Goal: Task Accomplishment & Management: Manage account settings

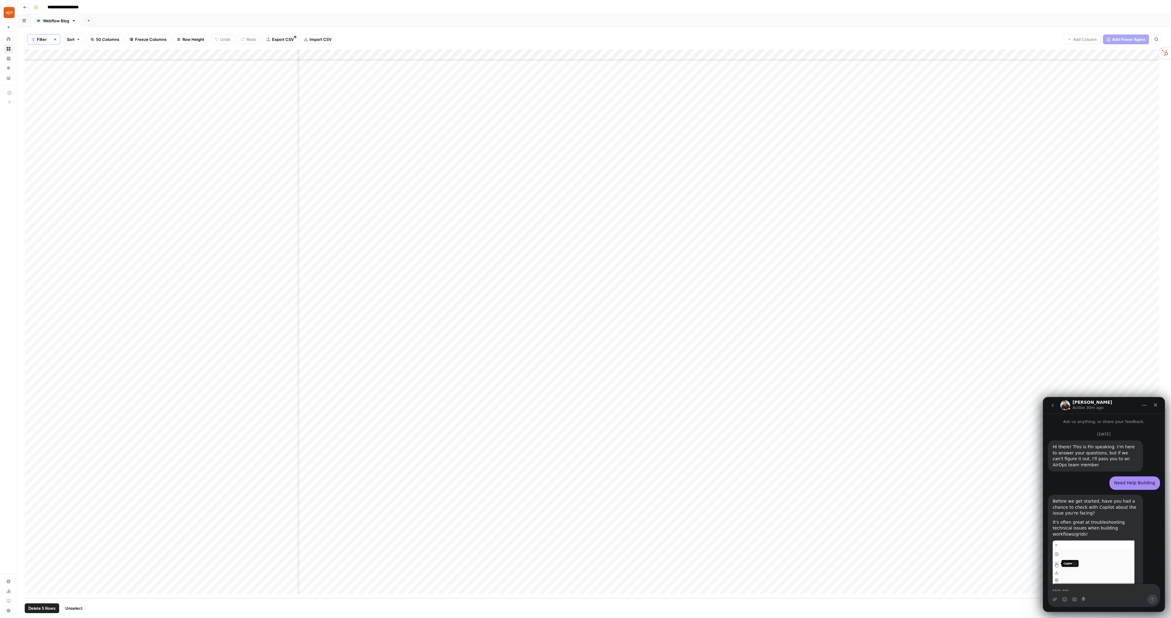
scroll to position [2043, 0]
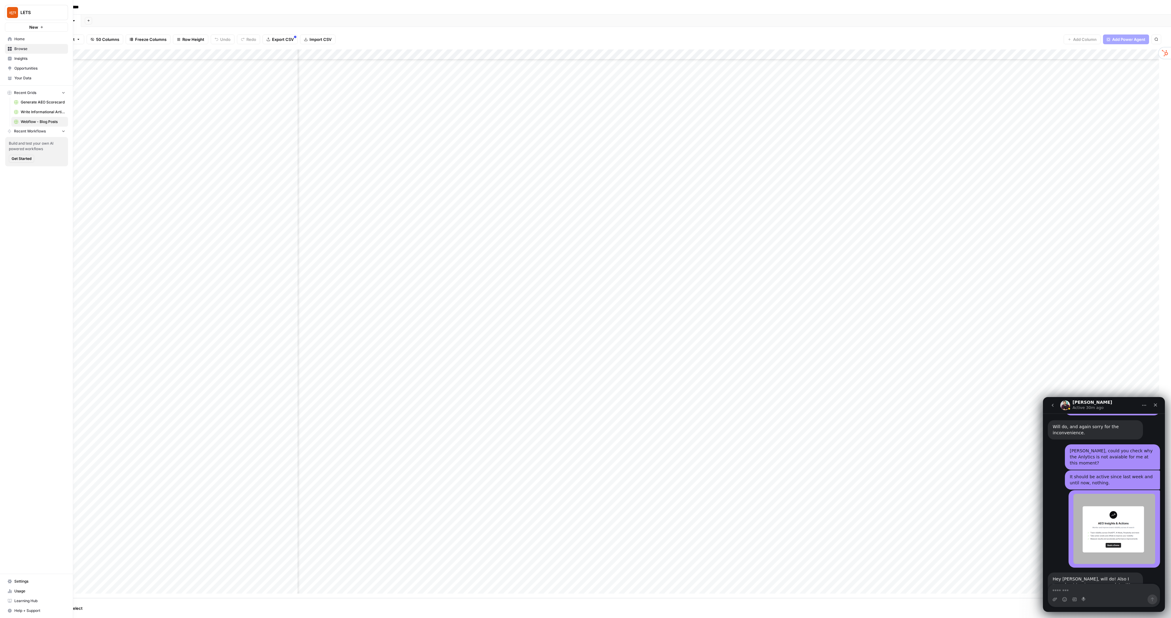
click at [20, 59] on span "Insights" at bounding box center [39, 58] width 51 height 5
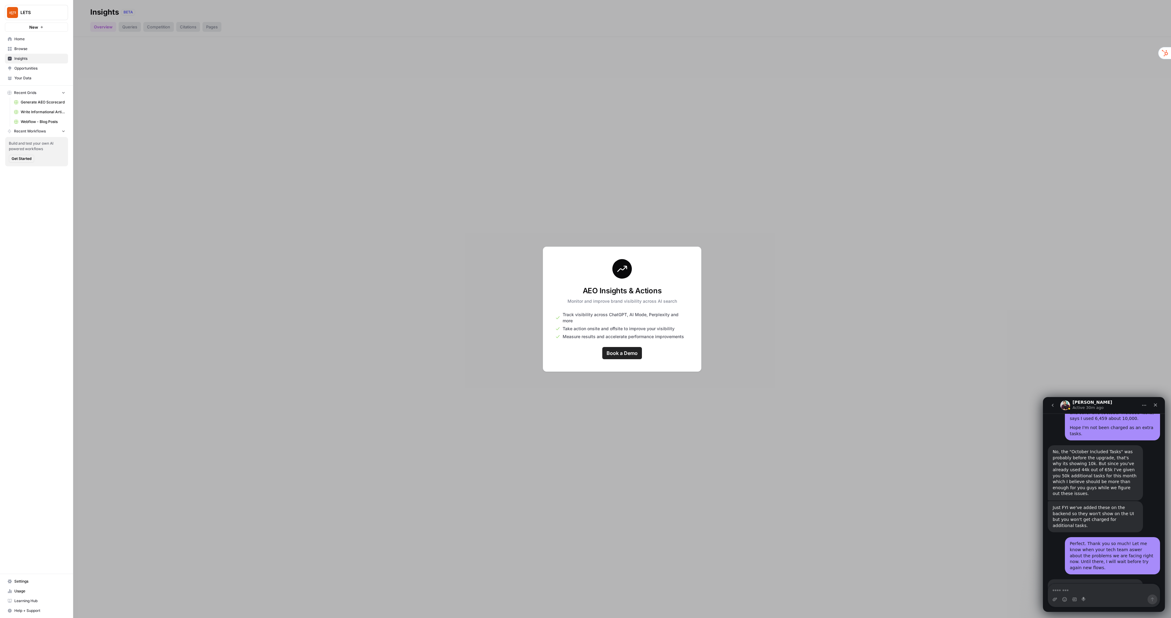
click at [33, 70] on span "Opportunities" at bounding box center [39, 68] width 51 height 5
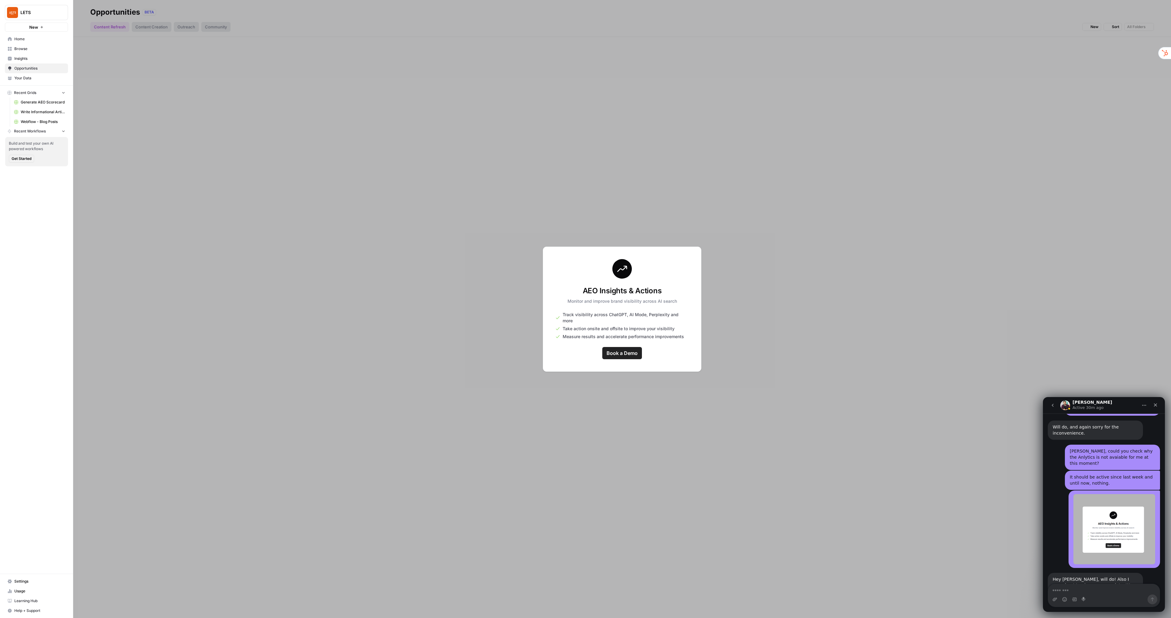
scroll to position [2043, 0]
click at [33, 70] on span "Opportunities" at bounding box center [39, 68] width 51 height 5
click at [1093, 22] on div at bounding box center [622, 309] width 1098 height 618
click at [32, 10] on span "LETS" at bounding box center [38, 12] width 37 height 6
click at [38, 68] on span "Log Out" at bounding box center [58, 69] width 84 height 6
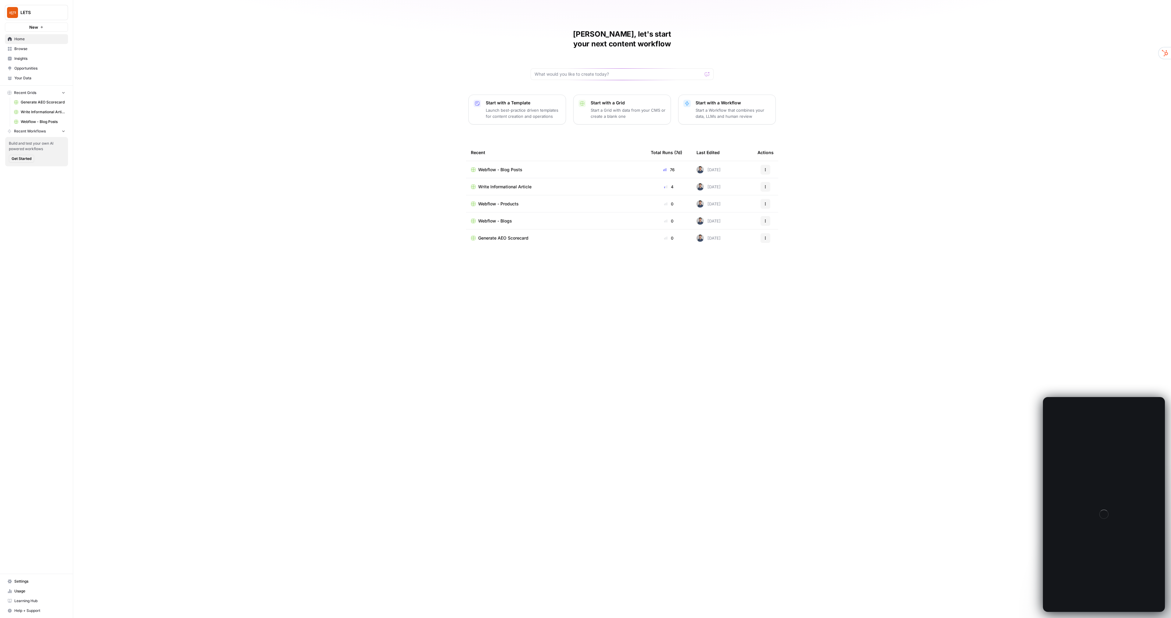
click at [22, 59] on span "Insights" at bounding box center [39, 58] width 51 height 5
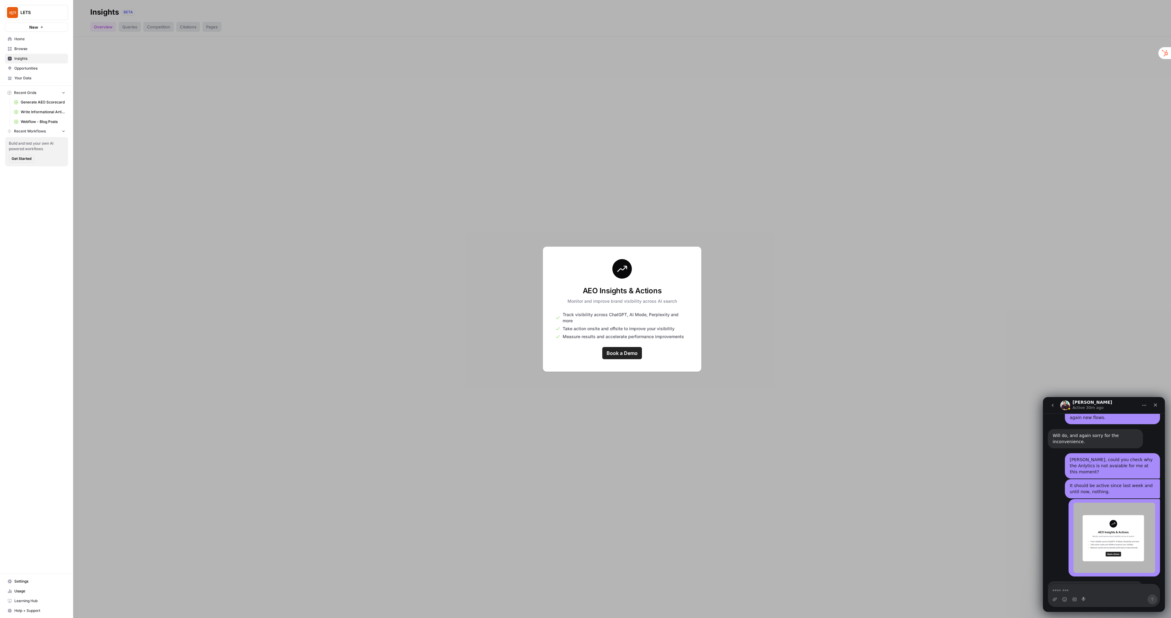
scroll to position [2043, 0]
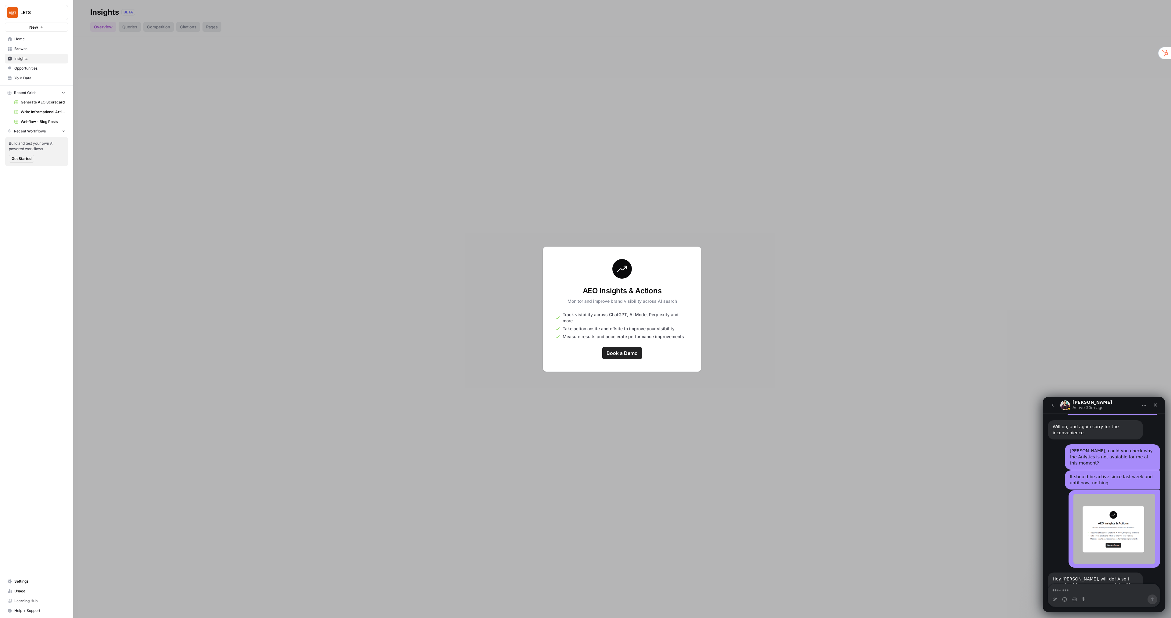
click at [31, 579] on span "Settings" at bounding box center [39, 580] width 51 height 5
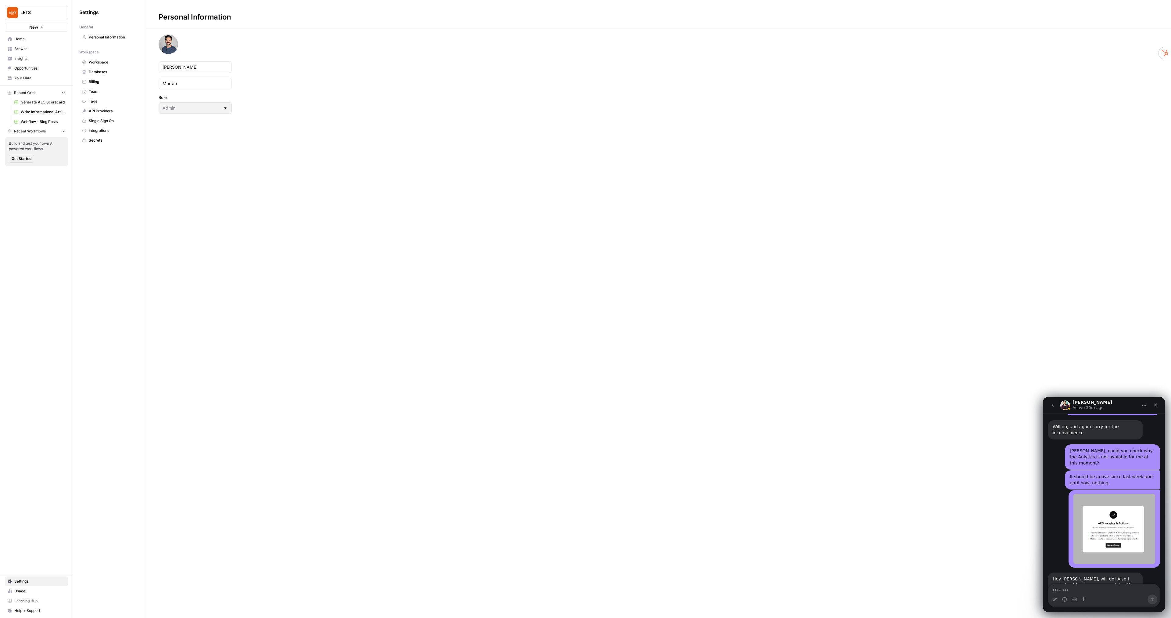
click at [94, 91] on span "Team" at bounding box center [113, 91] width 48 height 5
click at [1075, 591] on textarea "Message…" at bounding box center [1104, 589] width 112 height 10
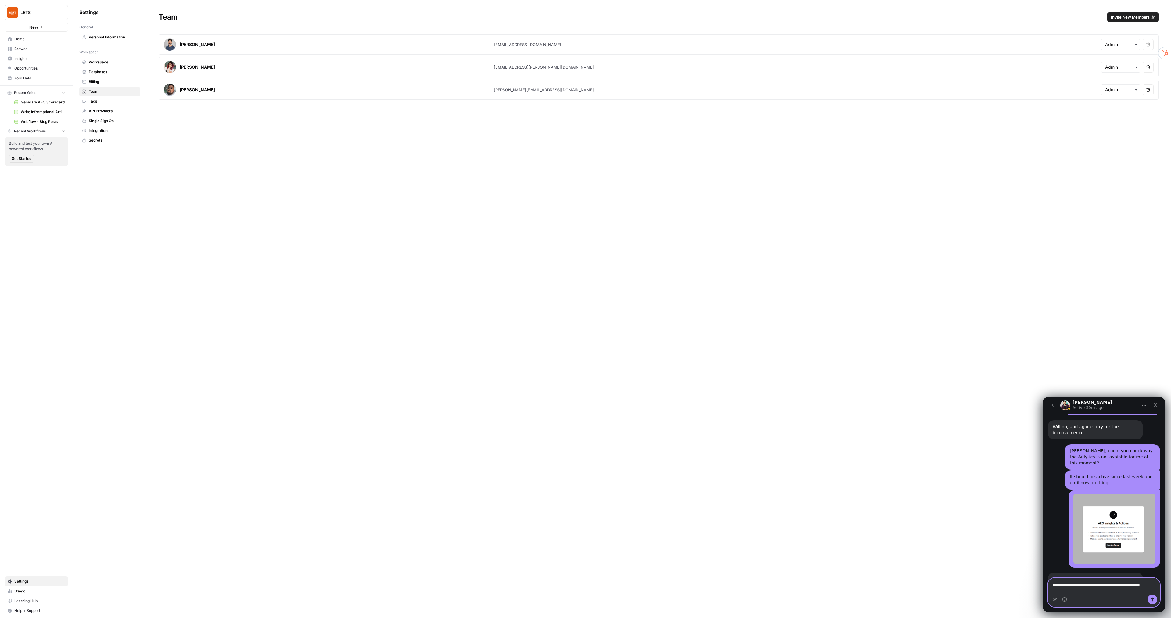
scroll to position [2049, 0]
type textarea "**********"
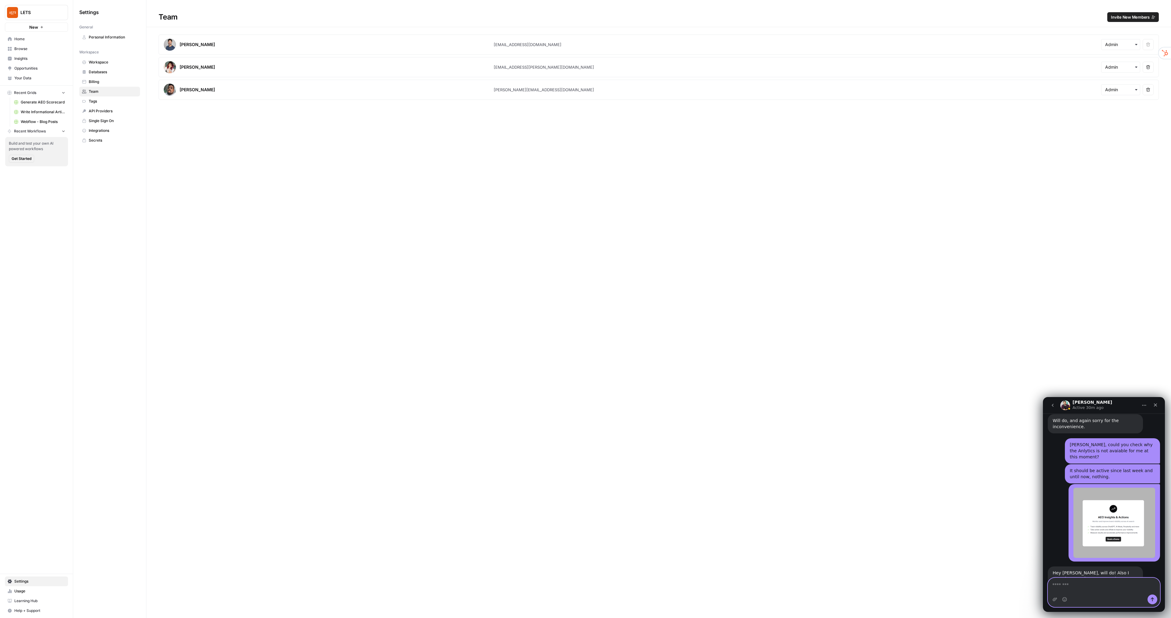
scroll to position [2067, 0]
